Goal: Task Accomplishment & Management: Use online tool/utility

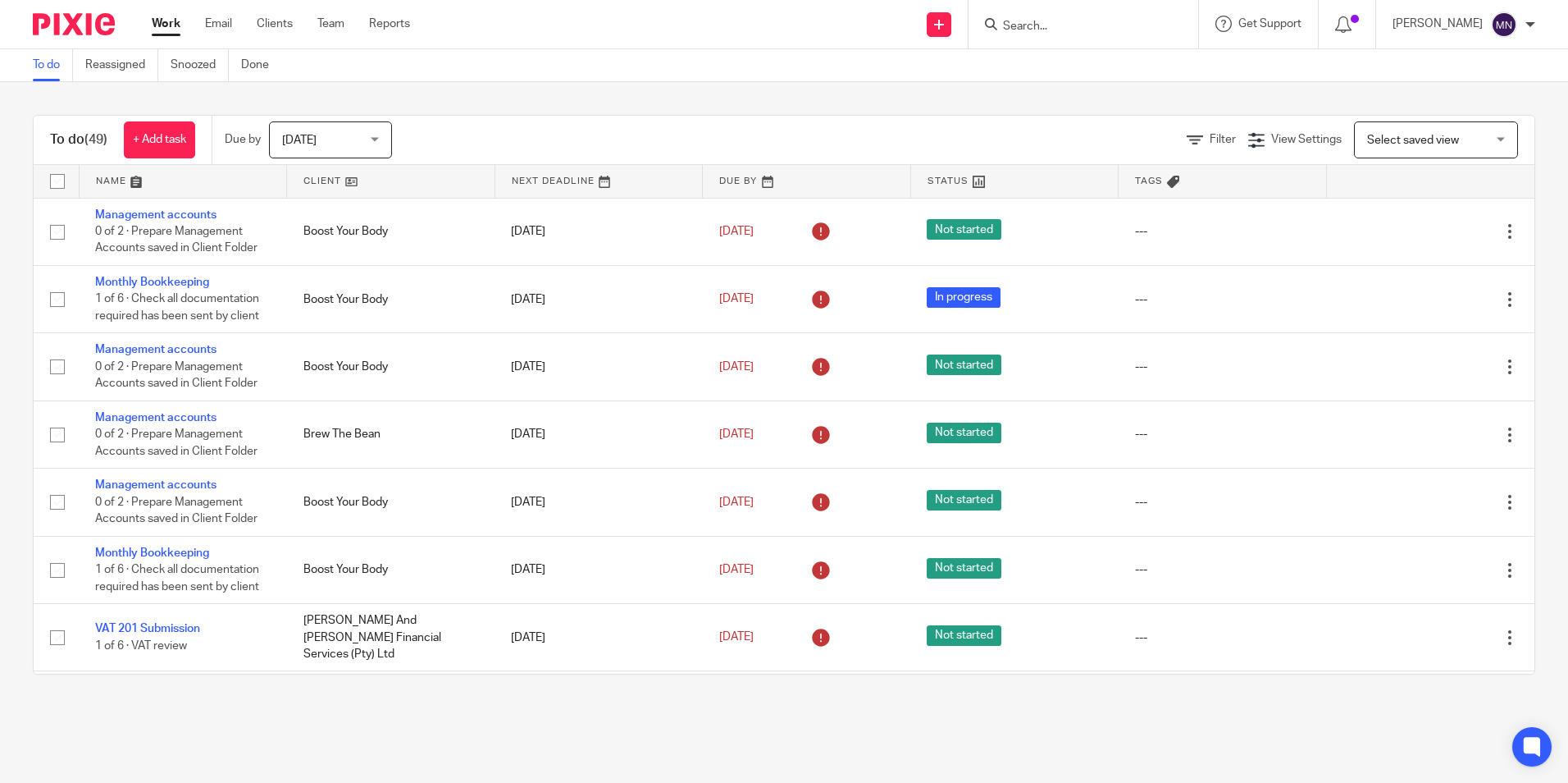
click at [1050, 22] on input "Search" at bounding box center [1075, 27] width 147 height 15
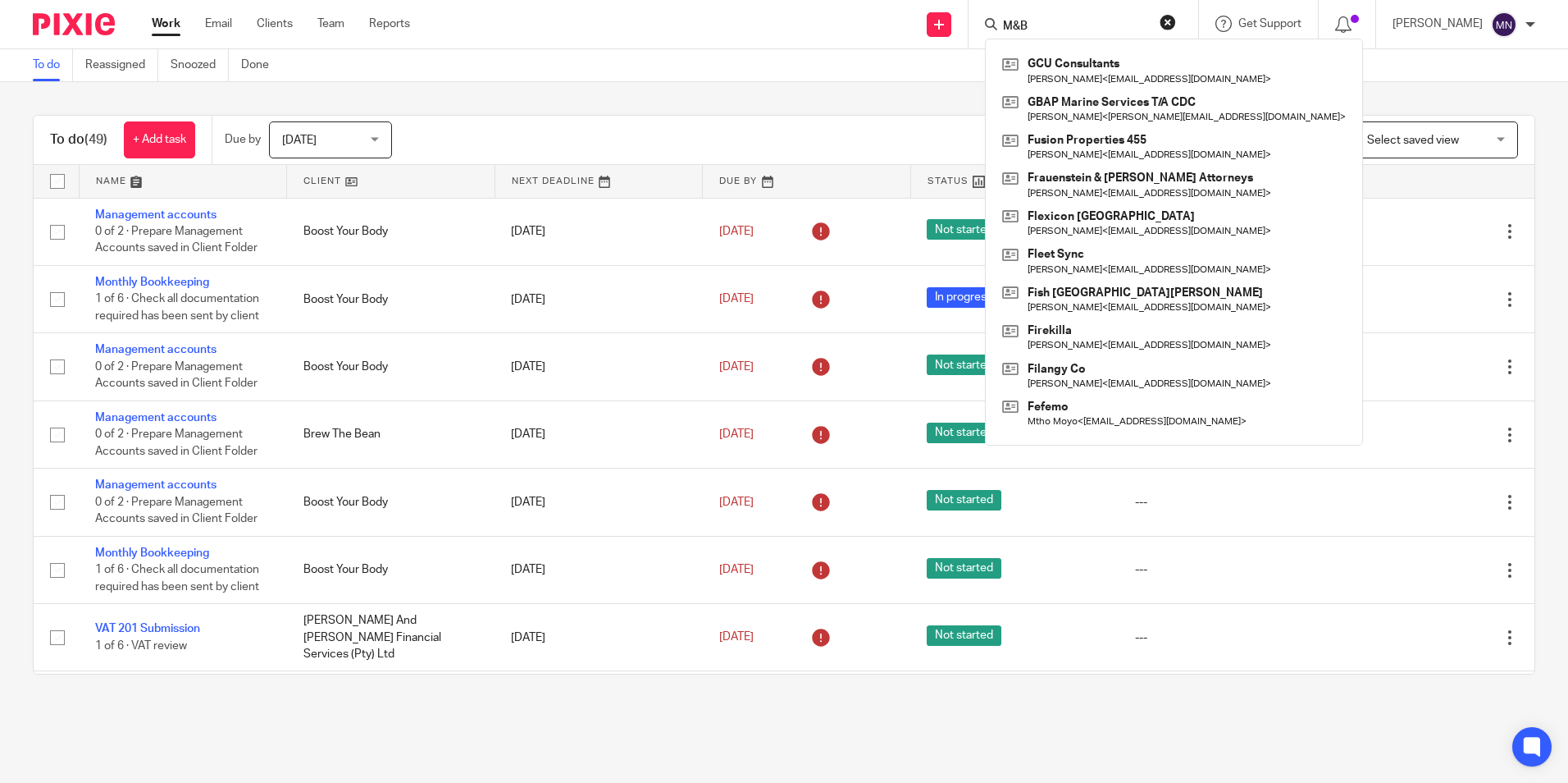
click at [1008, 27] on input "M&B" at bounding box center [1075, 27] width 147 height 15
click at [1020, 29] on input "M &B" at bounding box center [1075, 27] width 147 height 15
click at [1069, 26] on input "M & B" at bounding box center [1075, 27] width 147 height 15
type input "M & B"
click at [1164, 22] on button "reset" at bounding box center [1168, 22] width 17 height 17
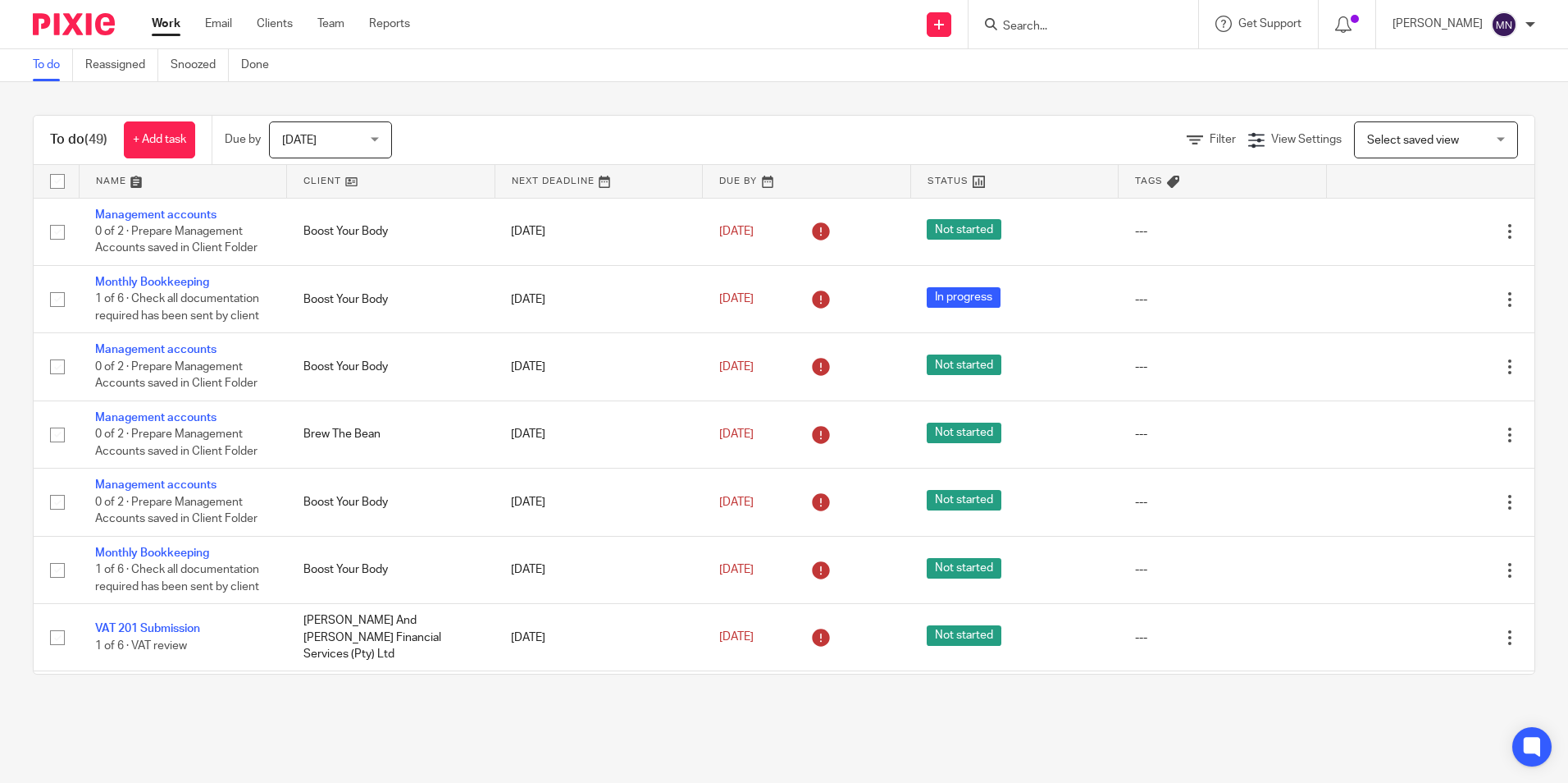
click at [1088, 22] on input "Search" at bounding box center [1075, 27] width 147 height 15
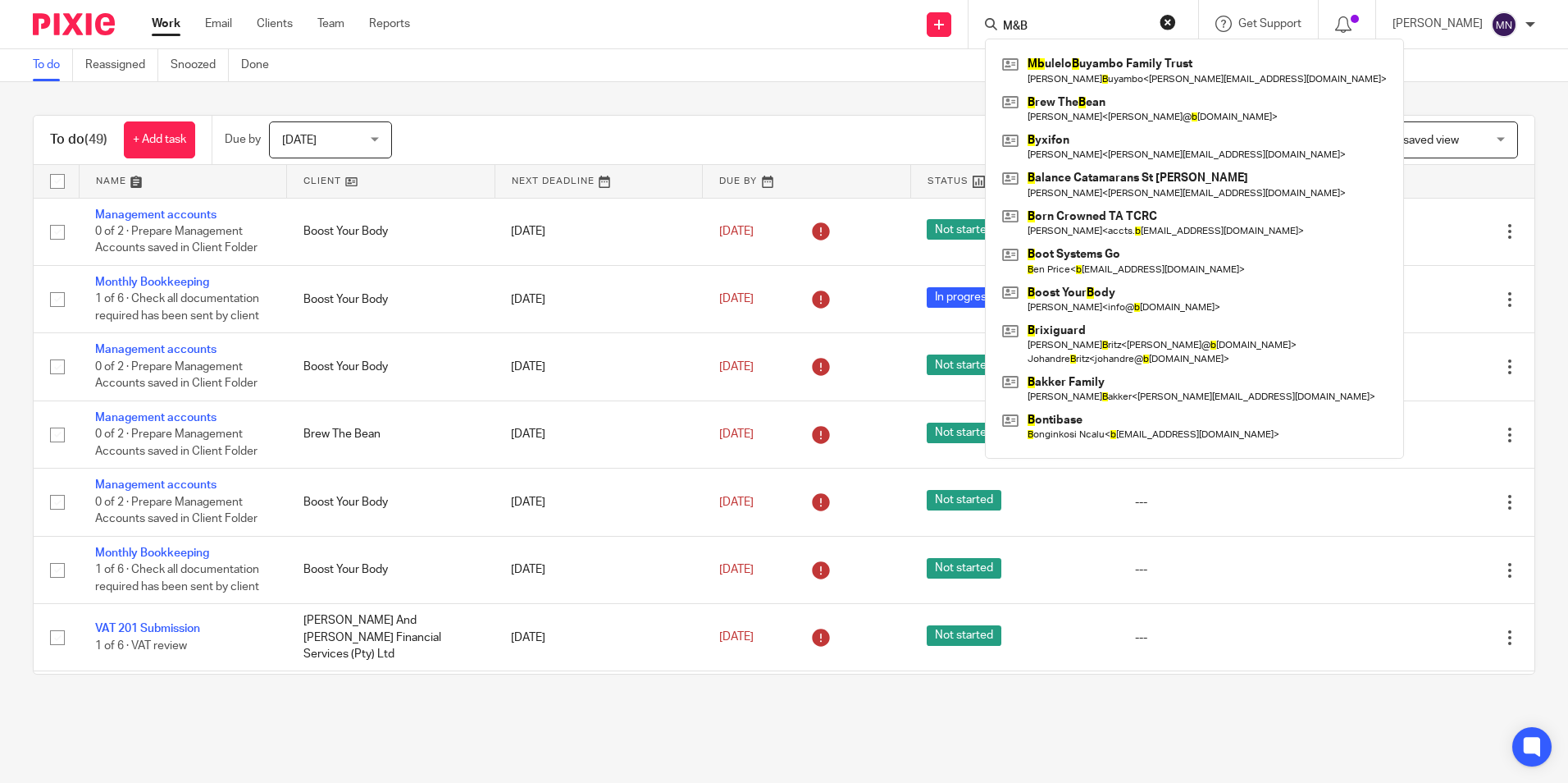
click at [1062, 30] on input "M&B" at bounding box center [1075, 27] width 147 height 15
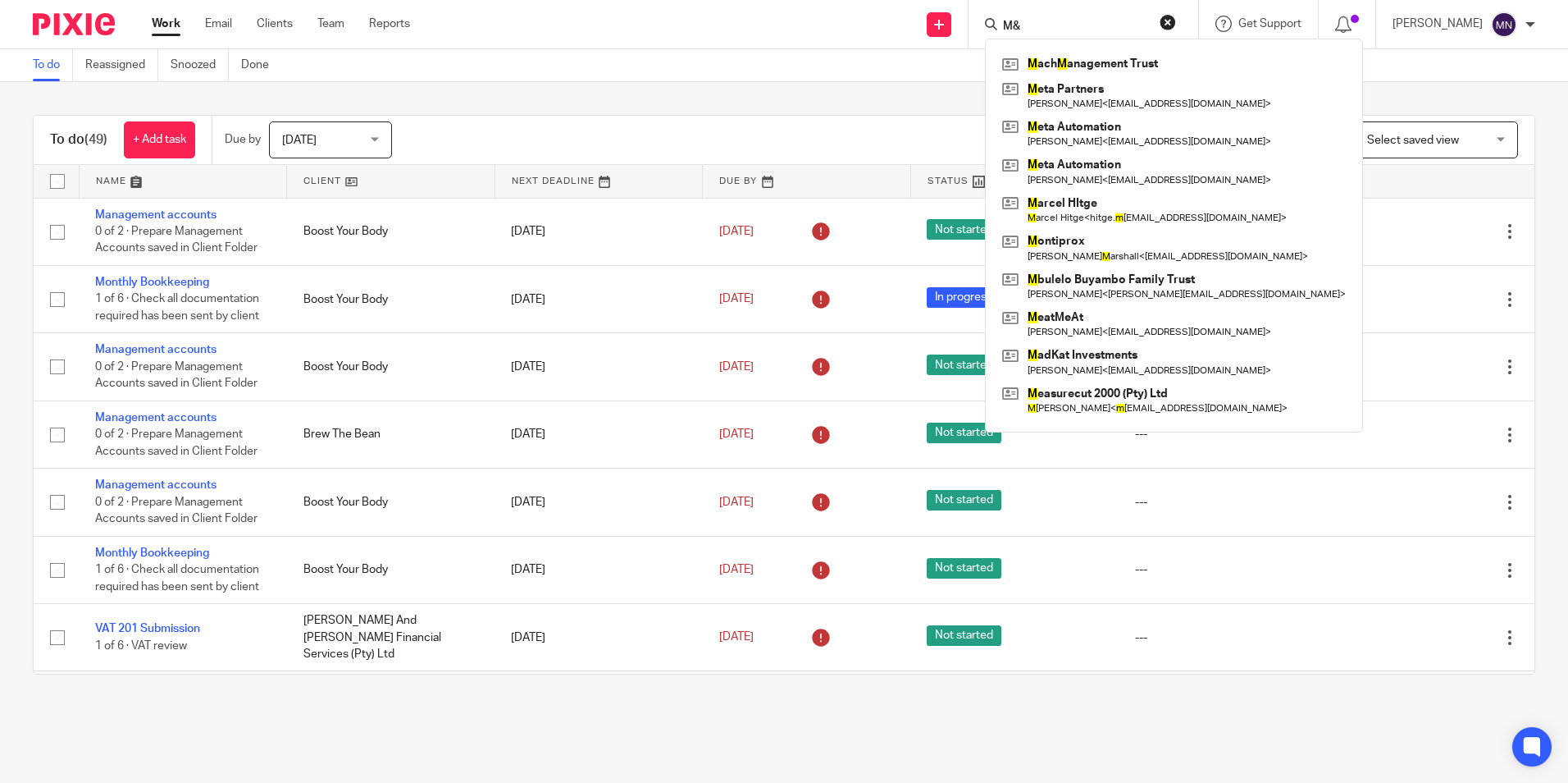
type input "M"
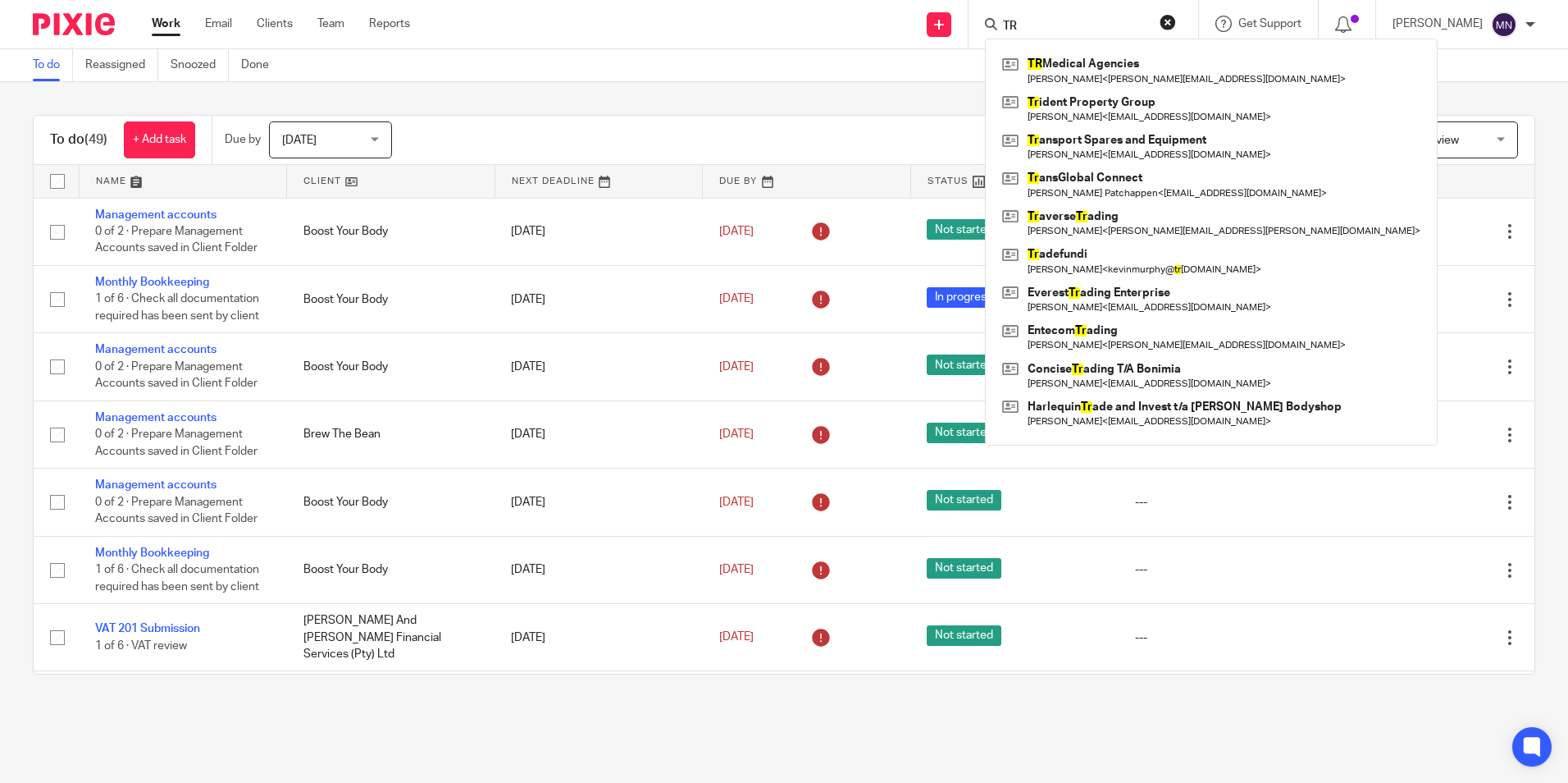
type input "T"
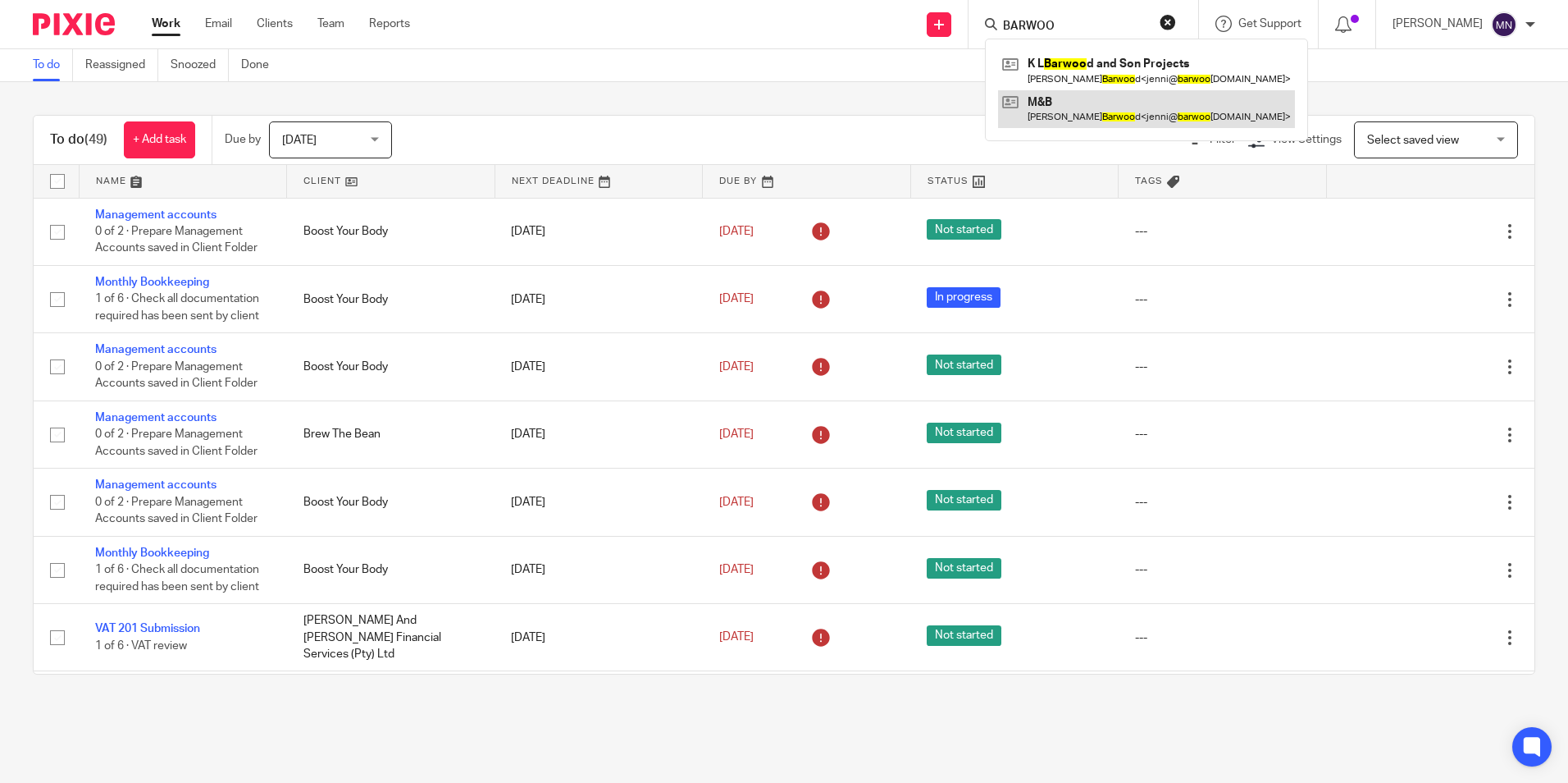
type input "BARWOO"
click at [1083, 104] on link at bounding box center [1146, 109] width 297 height 38
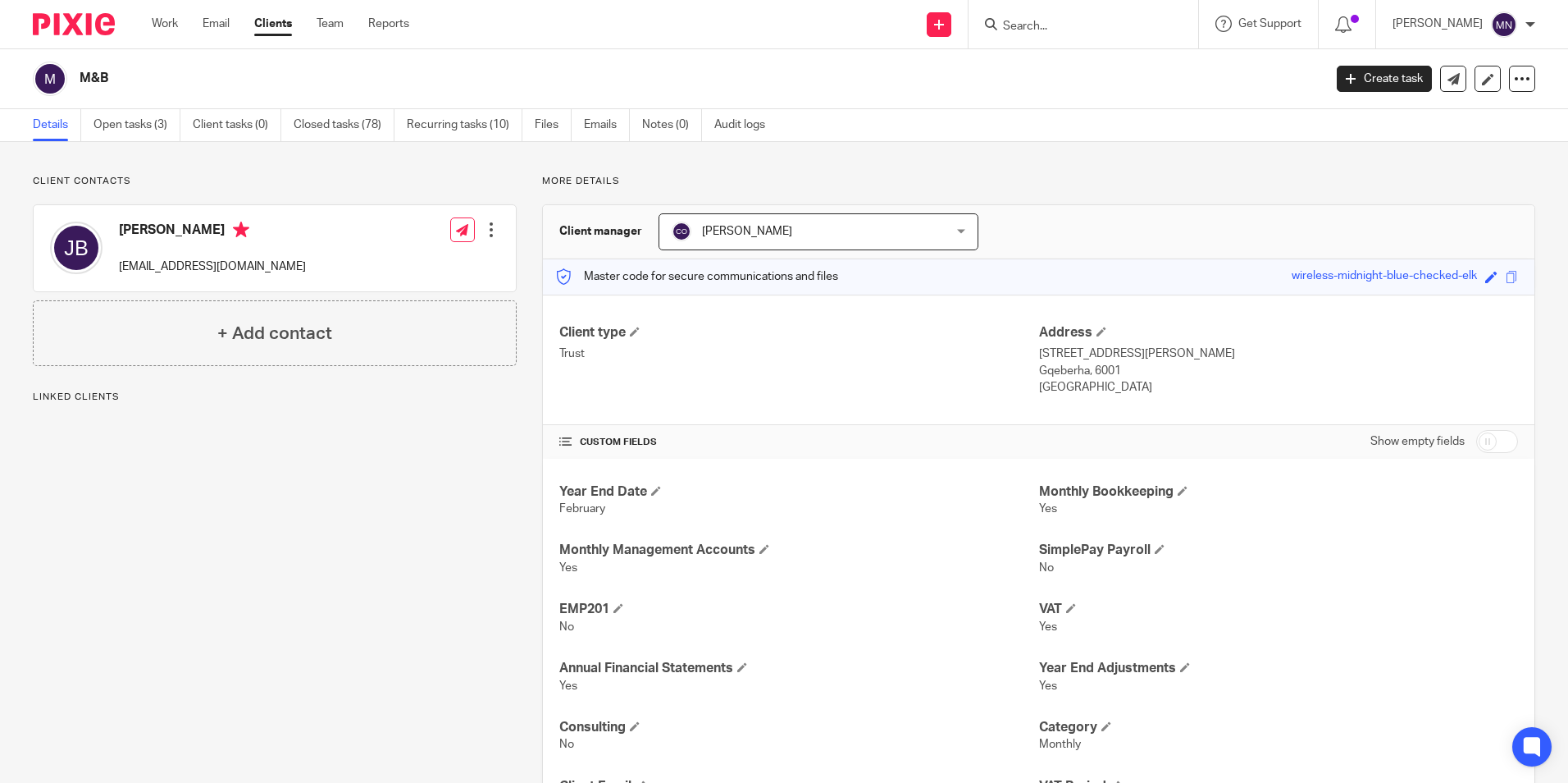
click at [159, 121] on link "Open tasks (3)" at bounding box center [137, 125] width 87 height 32
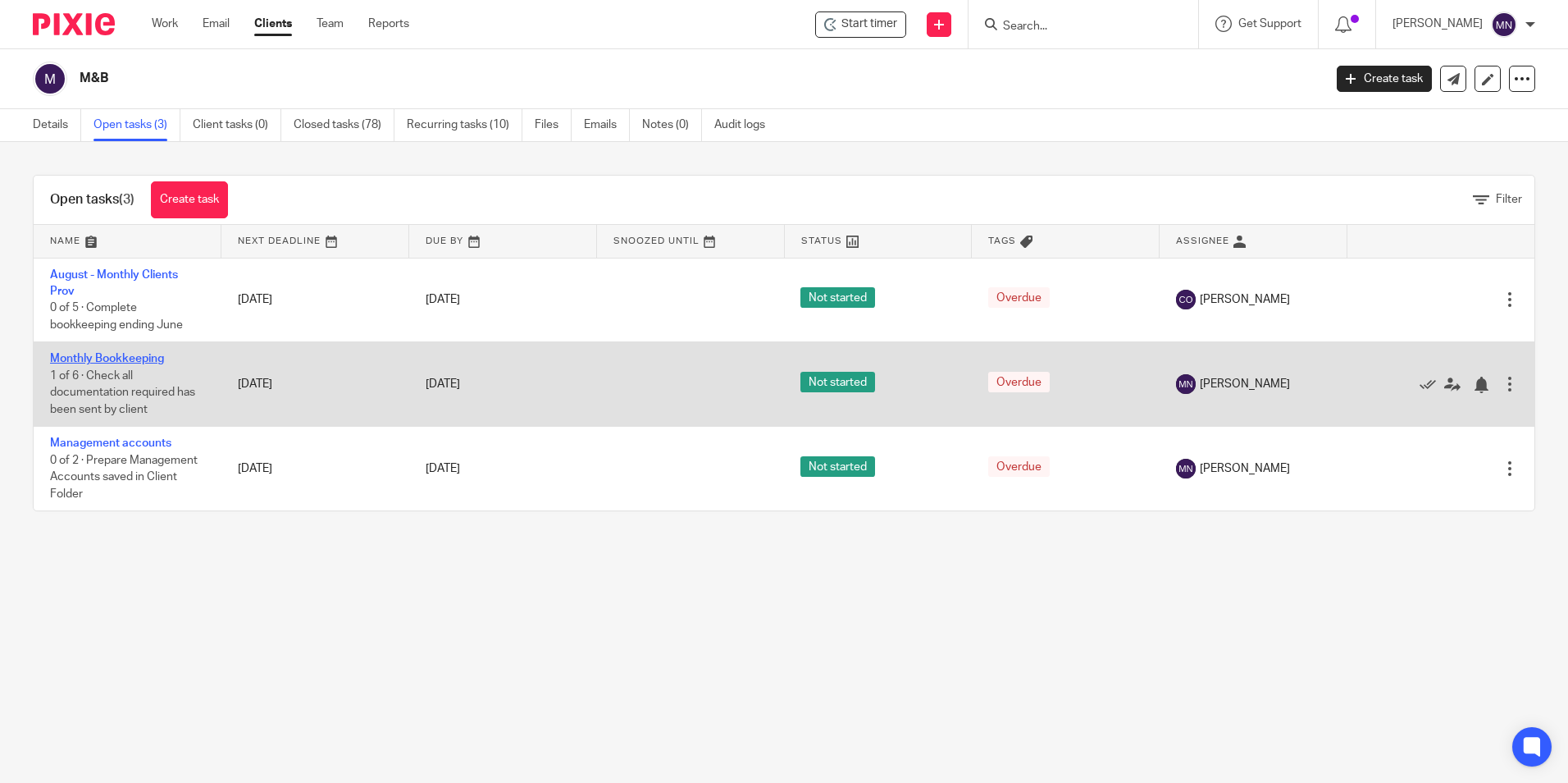
click at [138, 355] on link "Monthly Bookkeeping" at bounding box center [107, 359] width 114 height 12
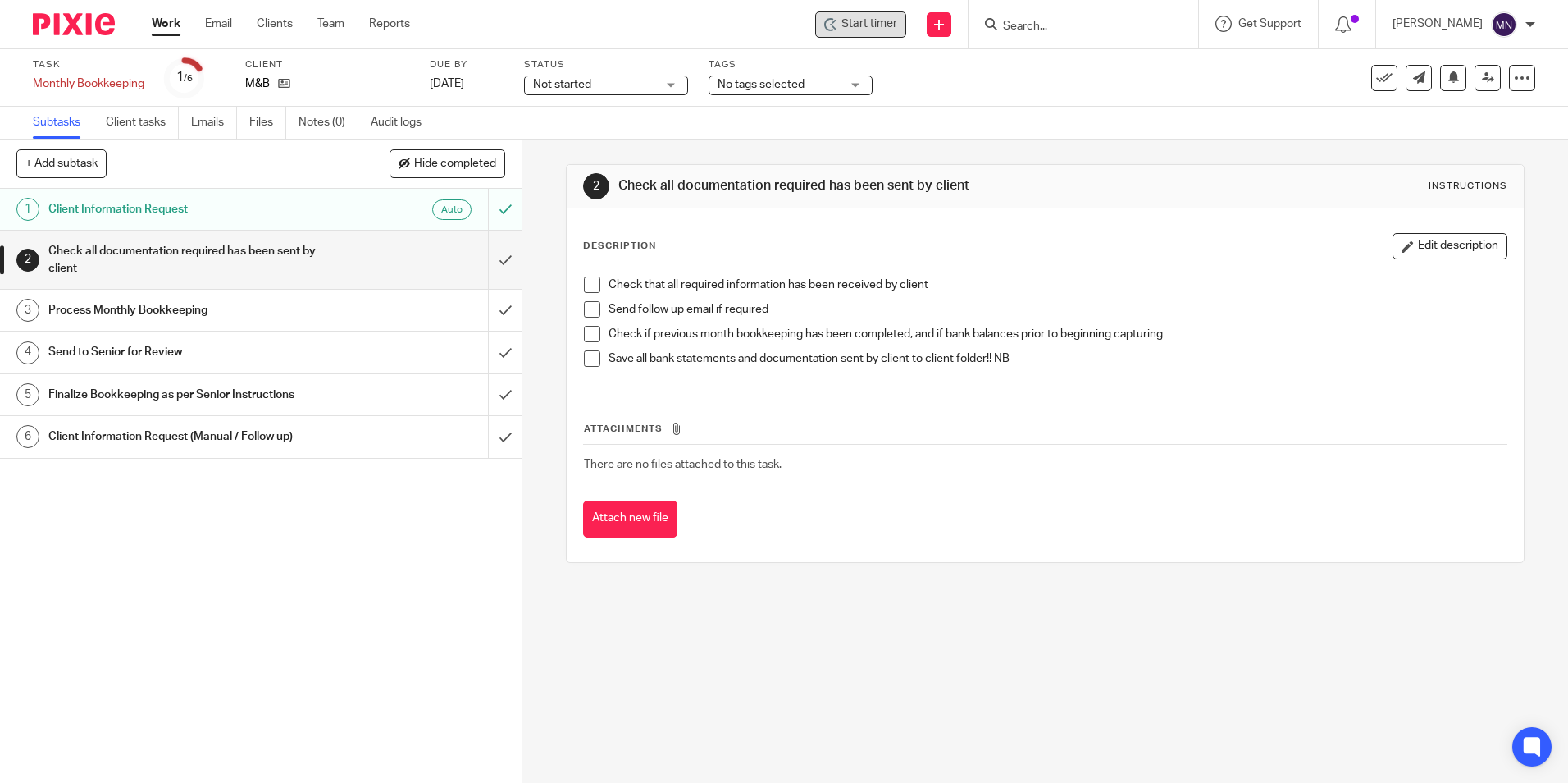
click at [849, 23] on span "Start timer" at bounding box center [869, 24] width 55 height 17
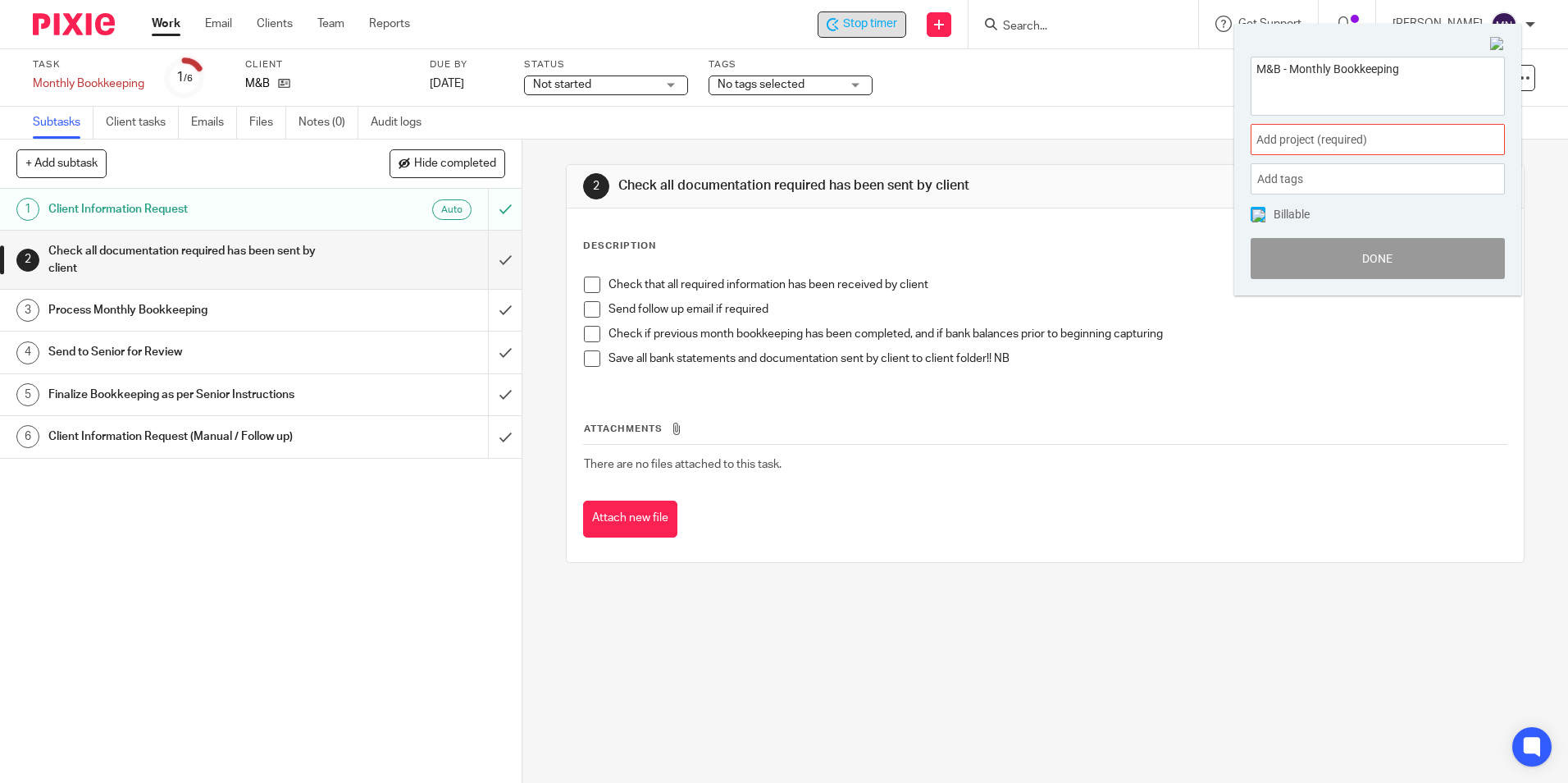
click at [1416, 72] on textarea "M&B - Monthly Bookkeeping" at bounding box center [1377, 84] width 253 height 53
type textarea "M&B - Monthly Bookkeeping-Processing July Bank statement"
click at [1349, 150] on div "Add project (required) :" at bounding box center [1377, 140] width 254 height 31
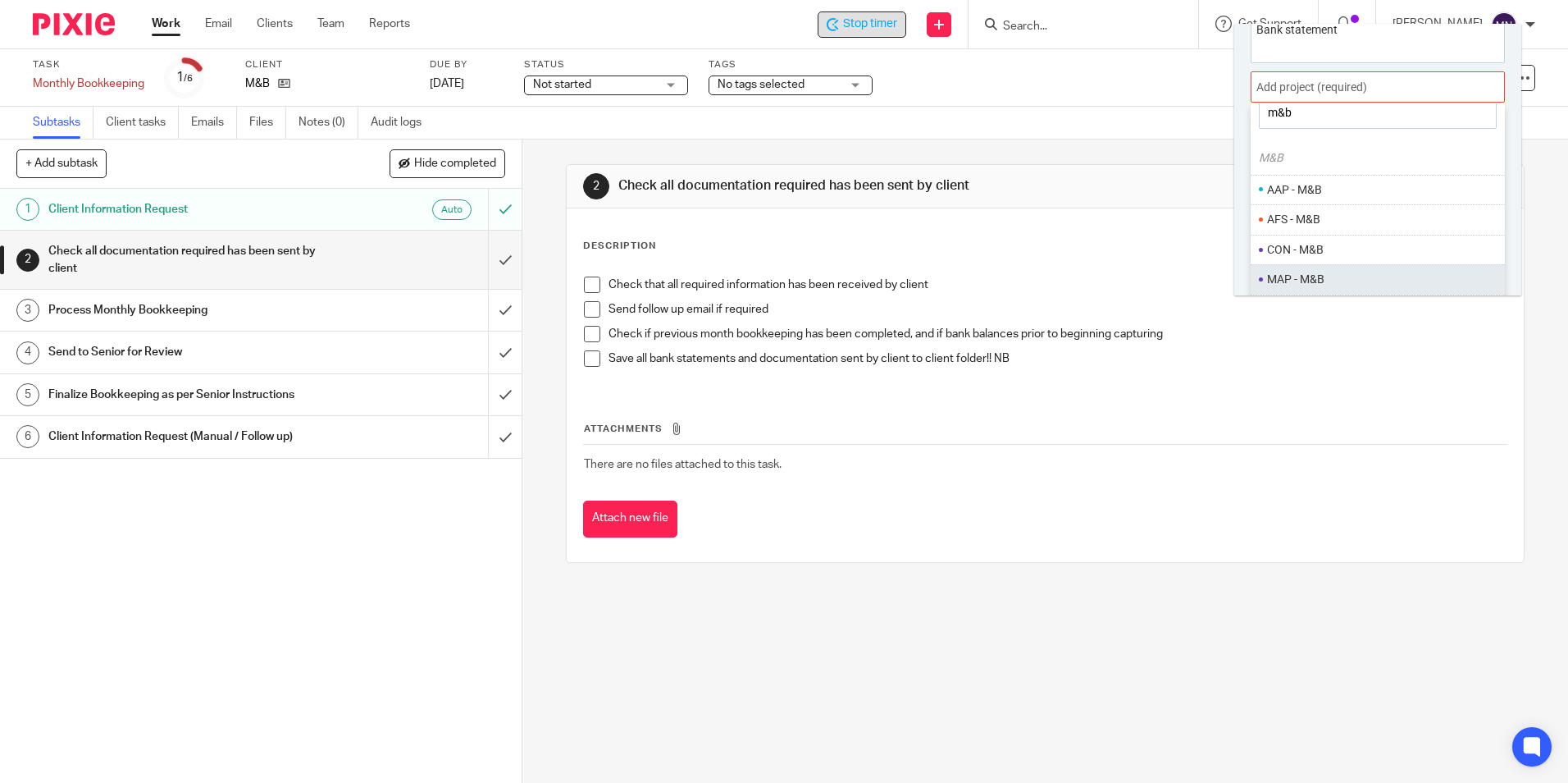
scroll to position [81, 0]
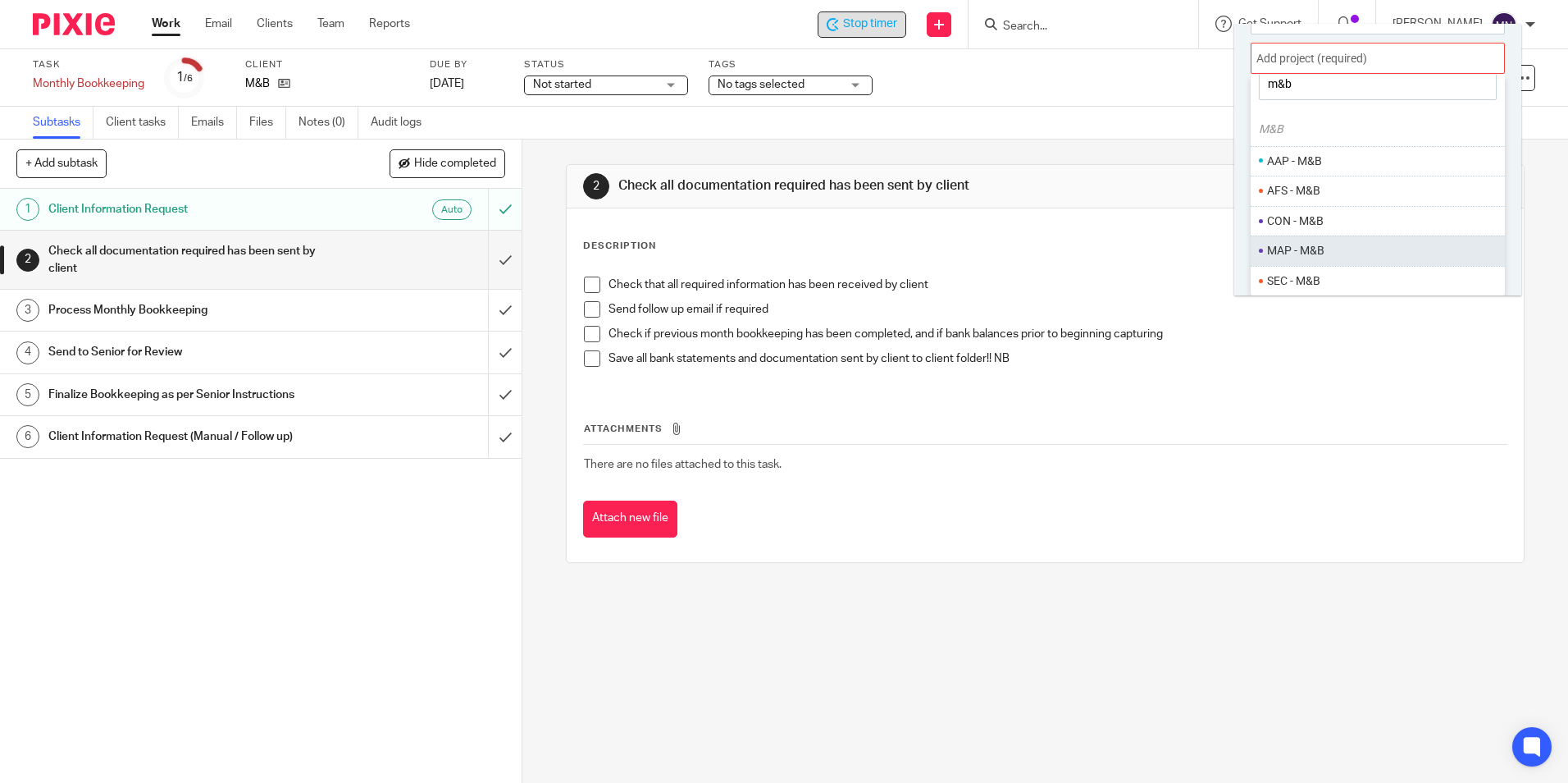
type input "m&b"
click at [1350, 244] on li "MAP - M&B" at bounding box center [1384, 250] width 234 height 17
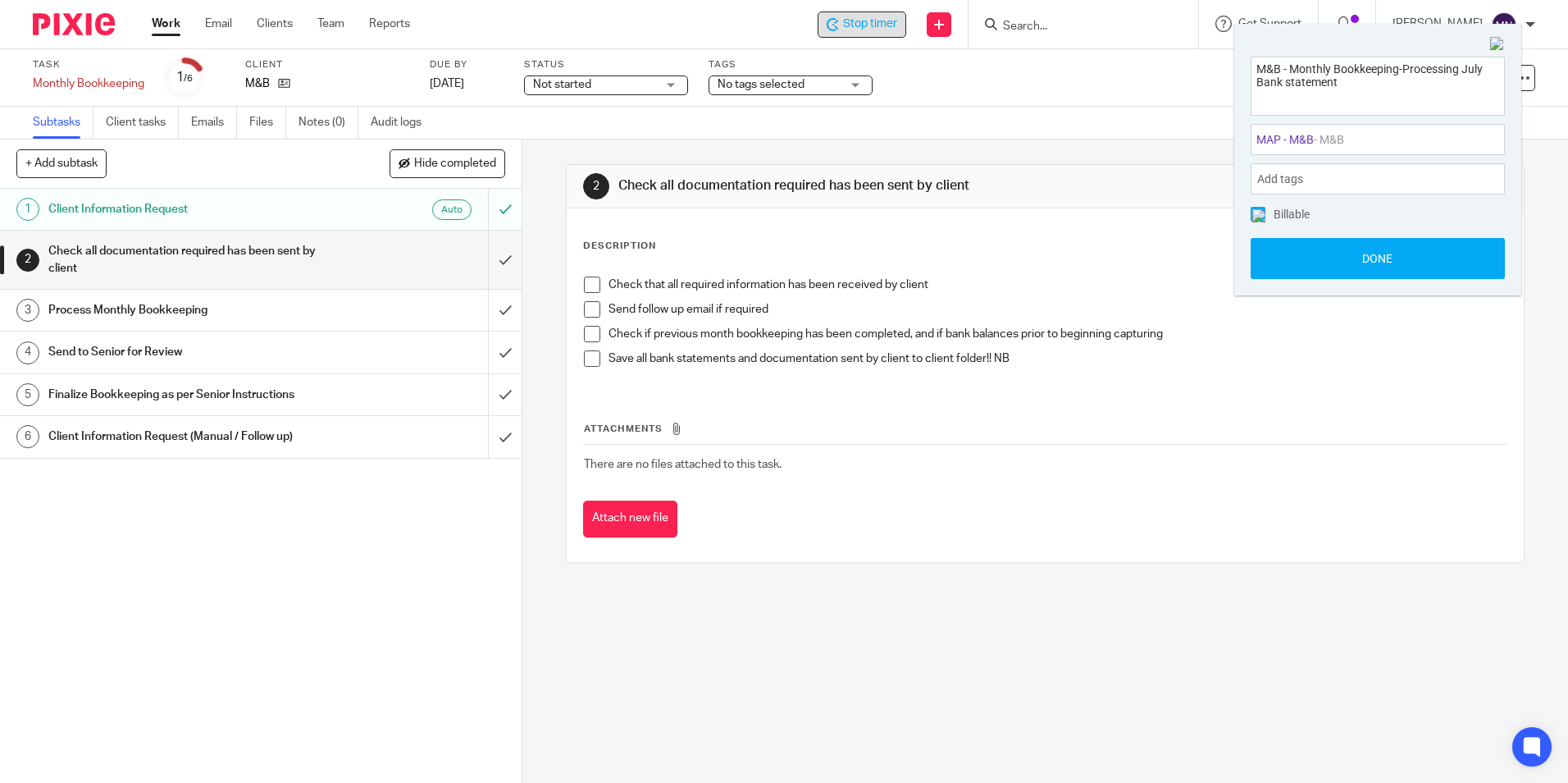
click at [1364, 186] on div "Add tags" at bounding box center [1377, 179] width 254 height 31
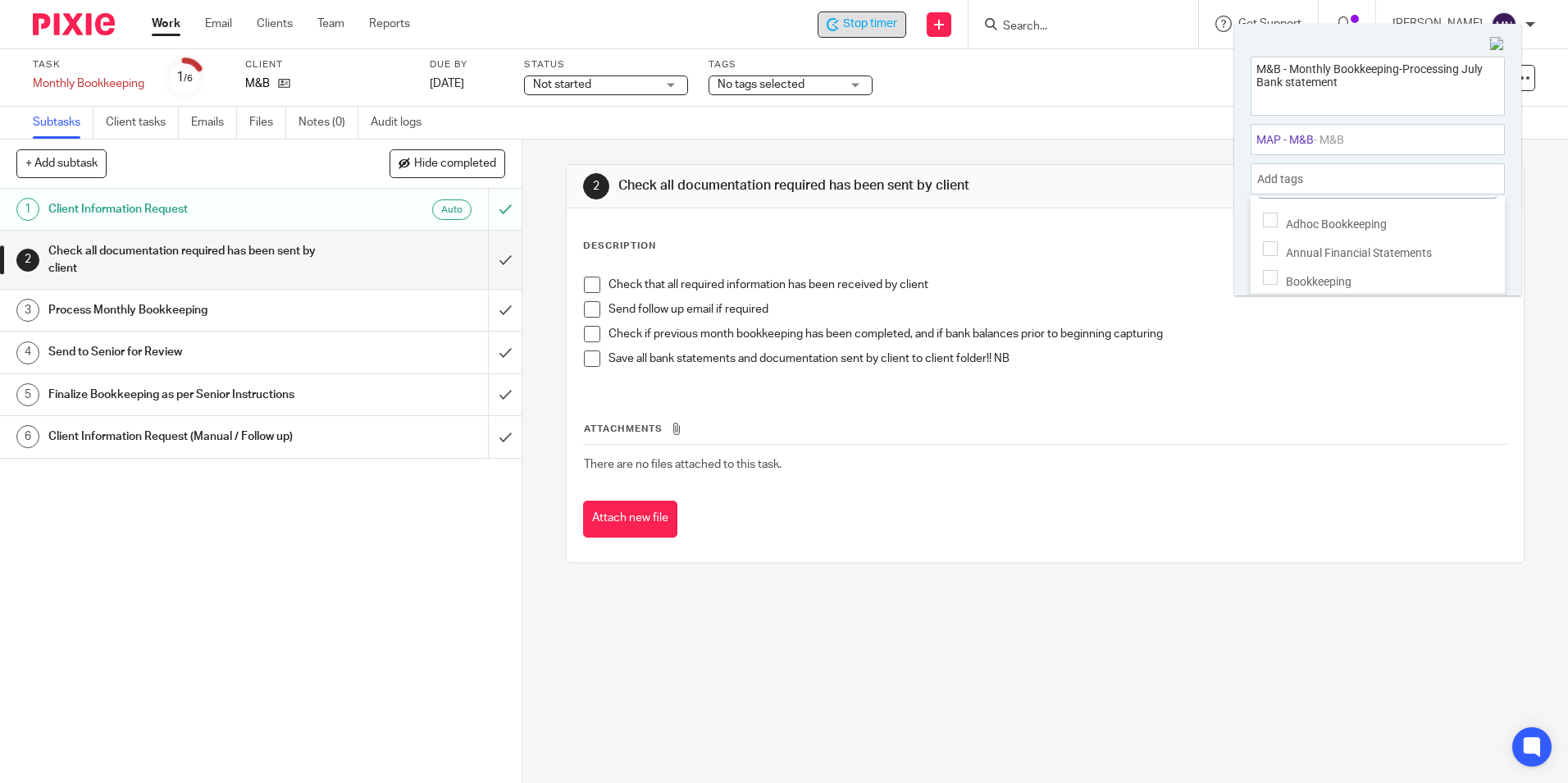
scroll to position [55, 0]
click at [1380, 267] on div "Bookkeeping" at bounding box center [1377, 262] width 254 height 29
click at [1361, 283] on div "Invoices" at bounding box center [1377, 291] width 254 height 29
click at [1397, 133] on span "MAP - M&B : - M&B" at bounding box center [1360, 139] width 207 height 17
click at [1401, 162] on div at bounding box center [1377, 180] width 254 height 49
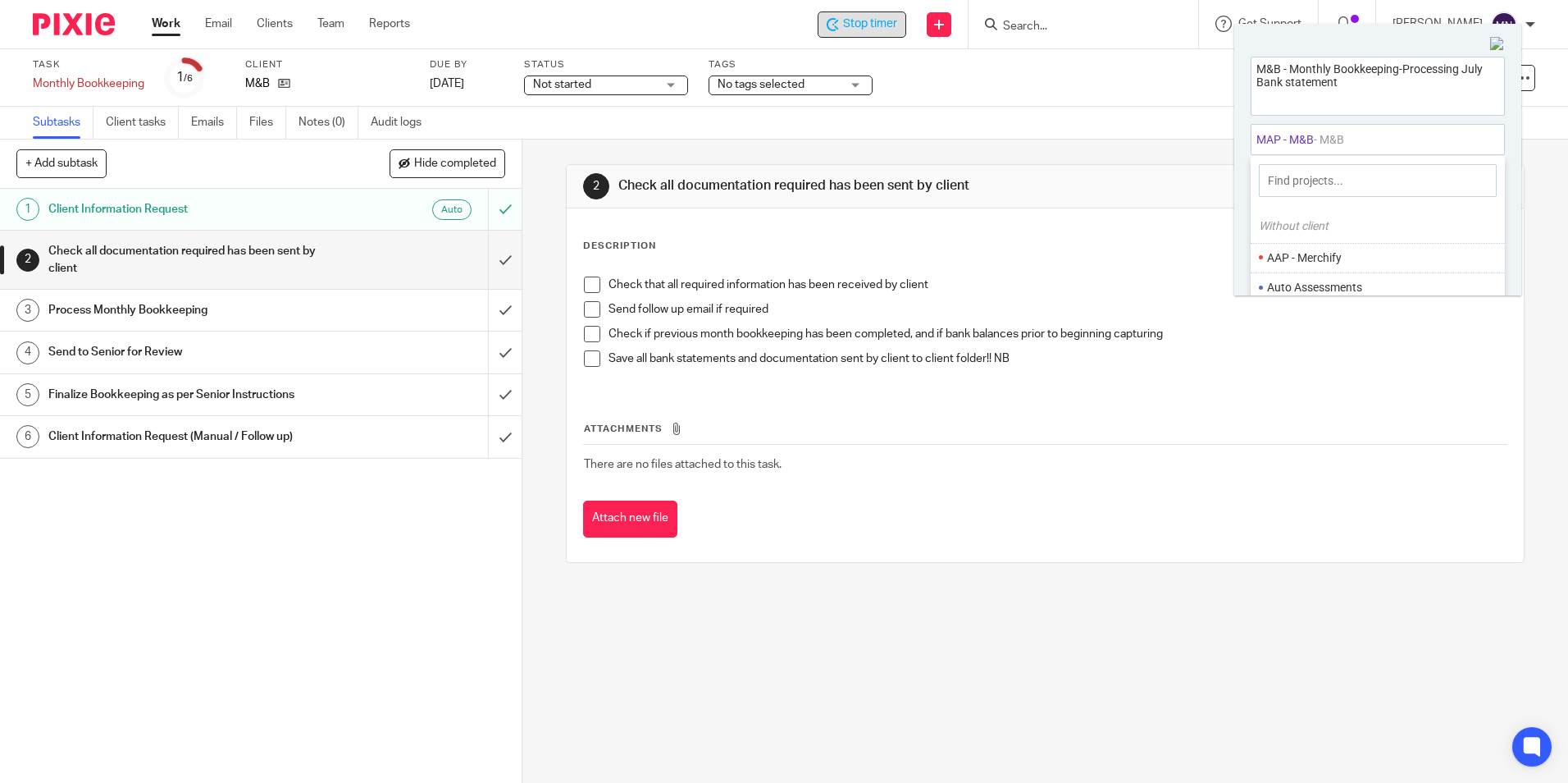
click at [1411, 133] on div at bounding box center [1377, 140] width 254 height 31
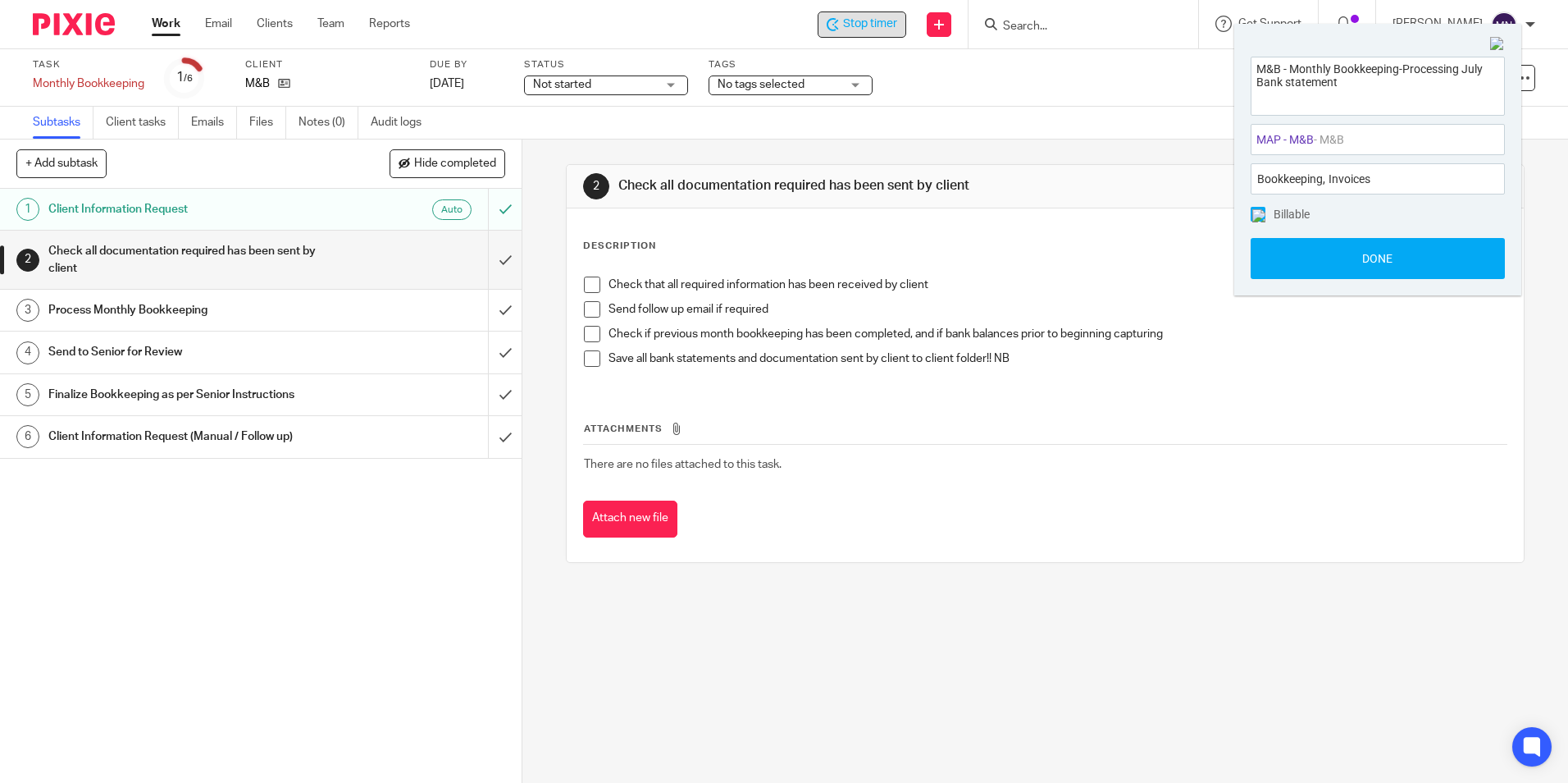
click at [1351, 282] on div "M&B - Monthly Bookkeeping-Processing July Bank statement MAP - M&B : - M&B Add …" at bounding box center [1377, 168] width 287 height 256
click at [1344, 255] on button "Done" at bounding box center [1377, 259] width 254 height 41
